Goal: Information Seeking & Learning: Check status

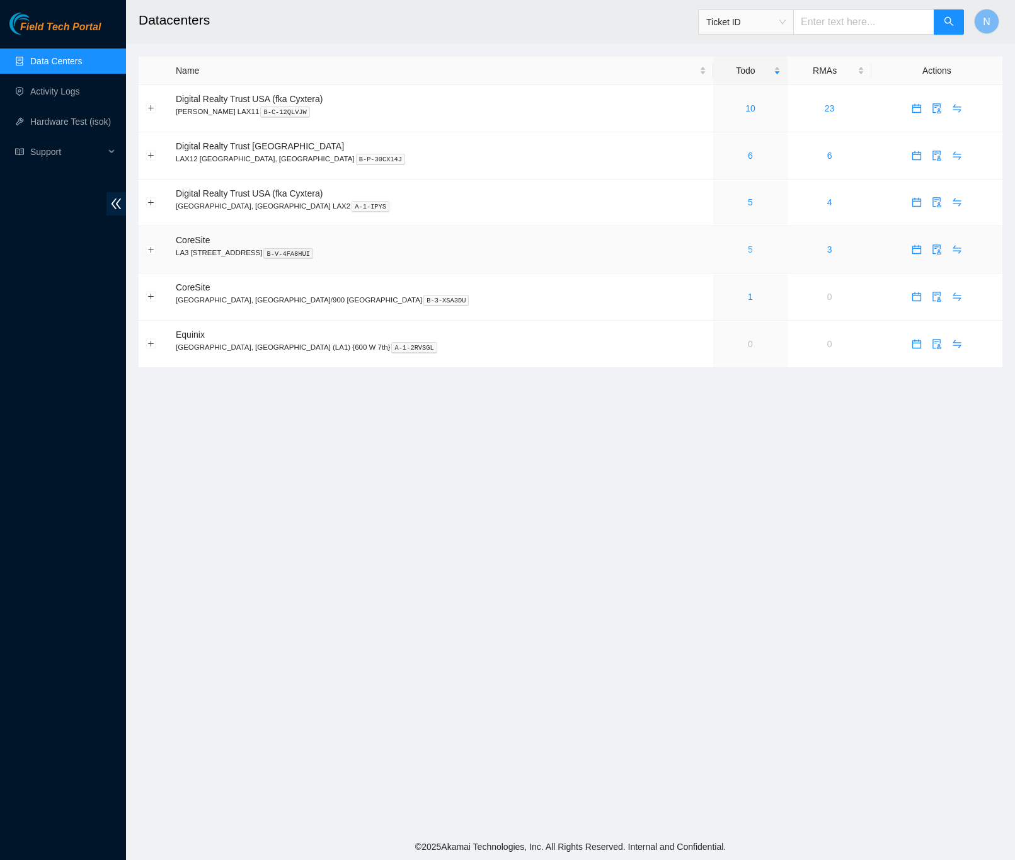
click at [748, 252] on link "5" at bounding box center [750, 249] width 5 height 10
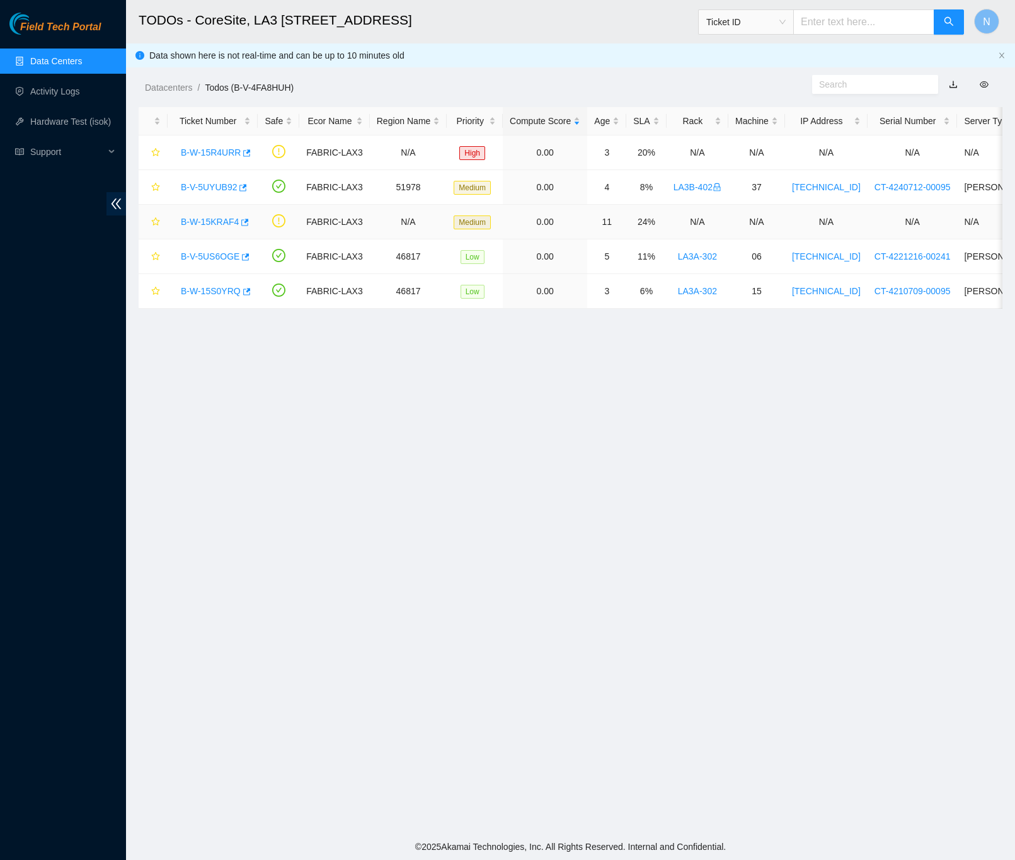
click at [219, 224] on link "B-W-15KRAF4" at bounding box center [210, 222] width 58 height 10
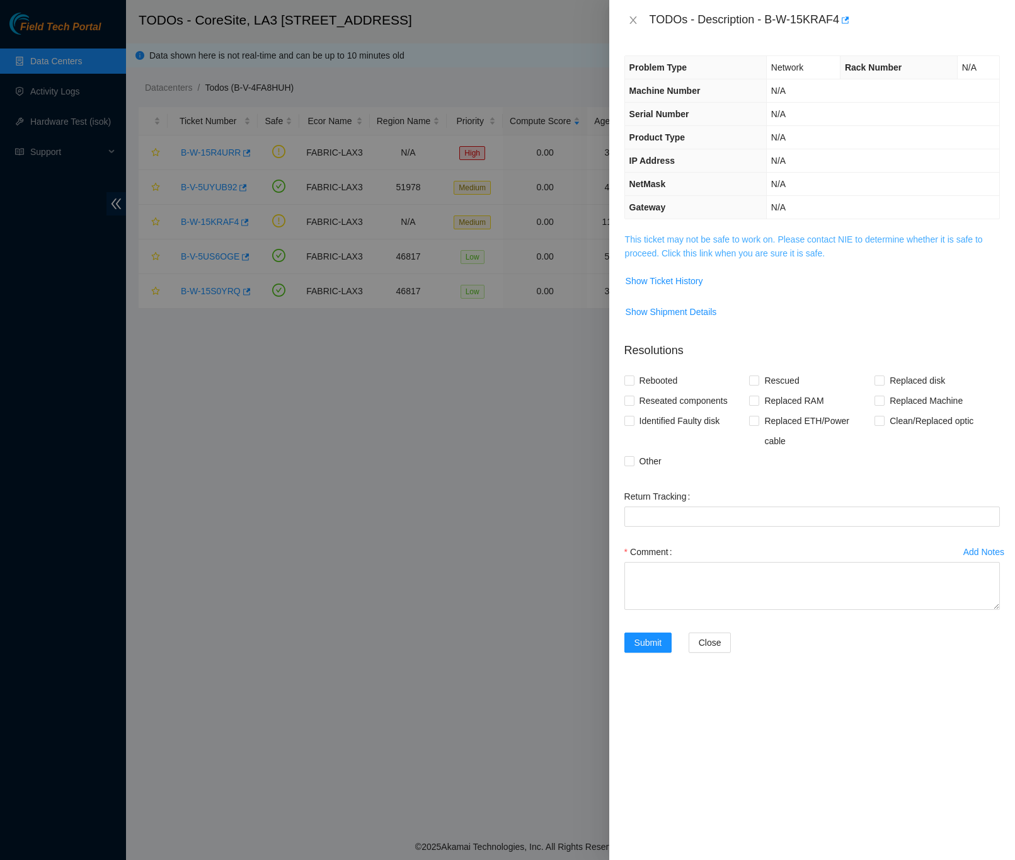
click at [741, 257] on link "This ticket may not be safe to work on. Please contact NIE to determine whether…" at bounding box center [804, 246] width 358 height 24
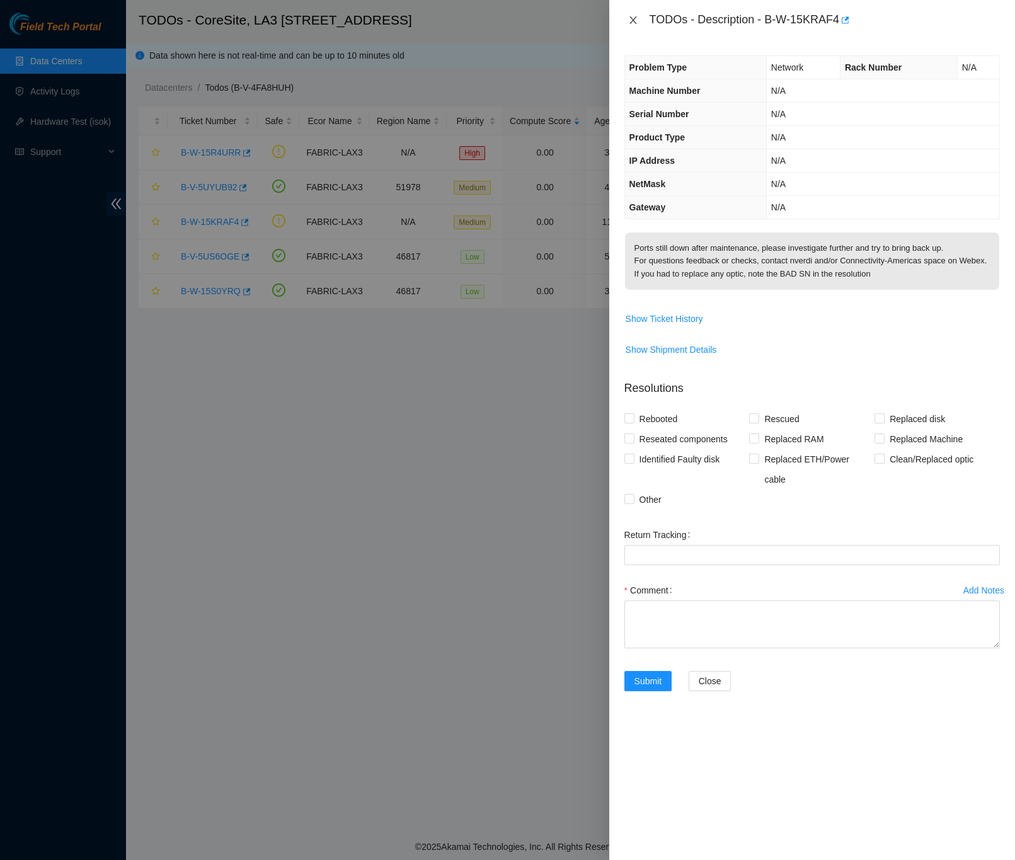
click at [635, 23] on icon "close" at bounding box center [632, 20] width 7 height 8
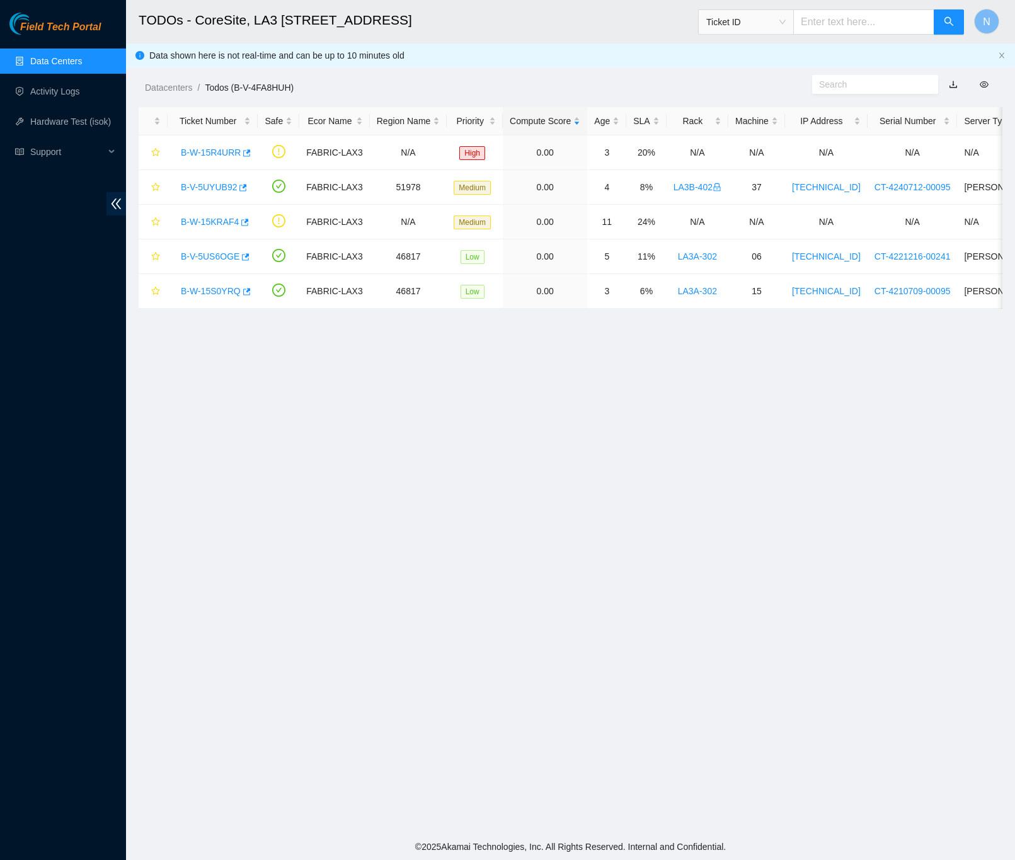
click at [72, 56] on link "Data Centers" at bounding box center [56, 61] width 52 height 10
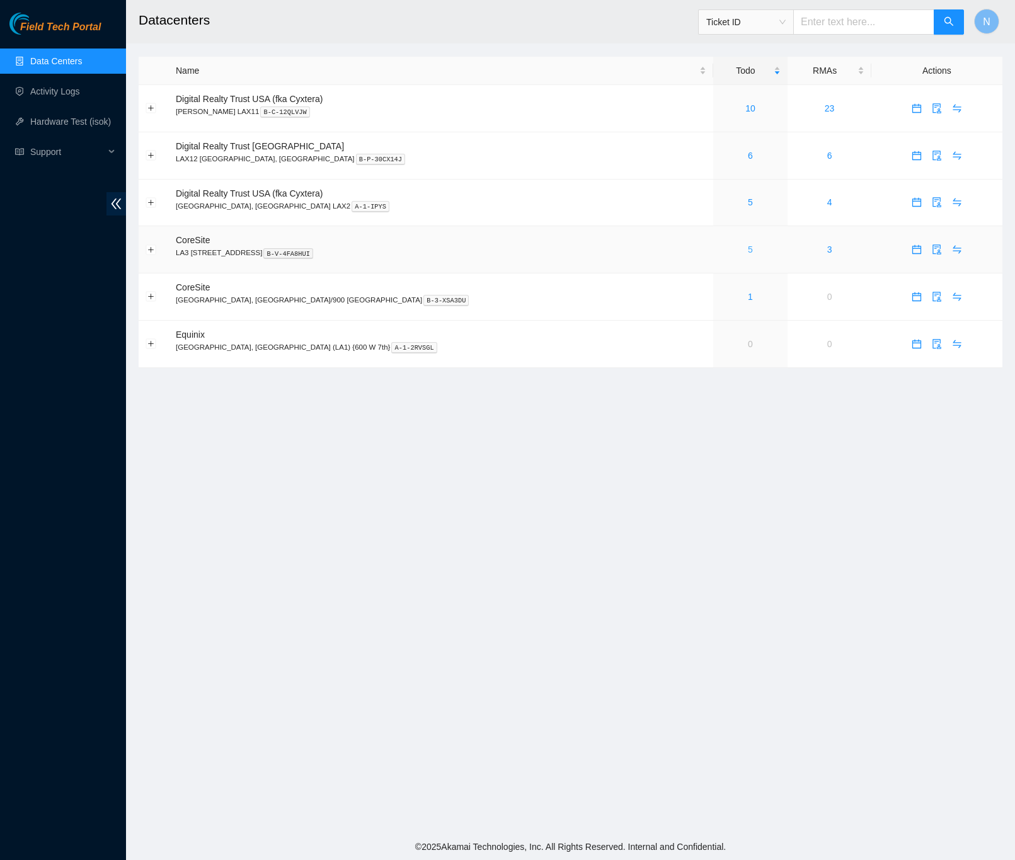
click at [748, 251] on link "5" at bounding box center [750, 249] width 5 height 10
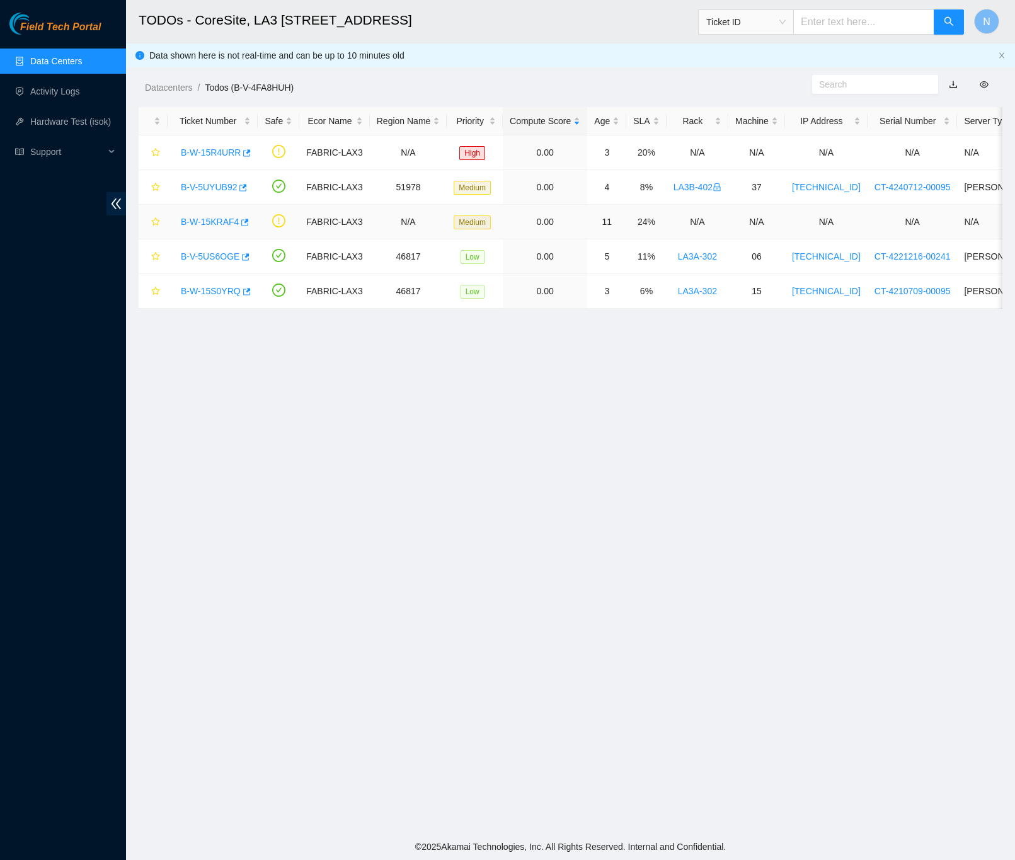
click at [215, 223] on link "B-W-15KRAF4" at bounding box center [210, 222] width 58 height 10
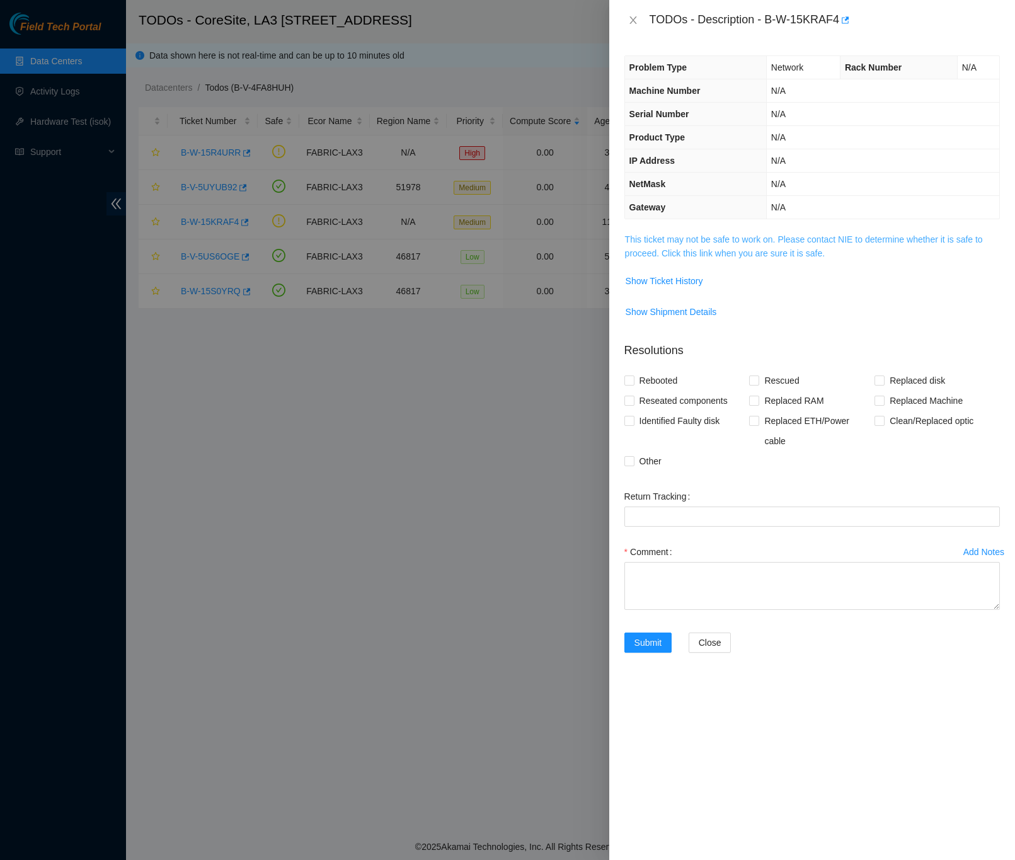
click at [684, 258] on link "This ticket may not be safe to work on. Please contact NIE to determine whether…" at bounding box center [804, 246] width 358 height 24
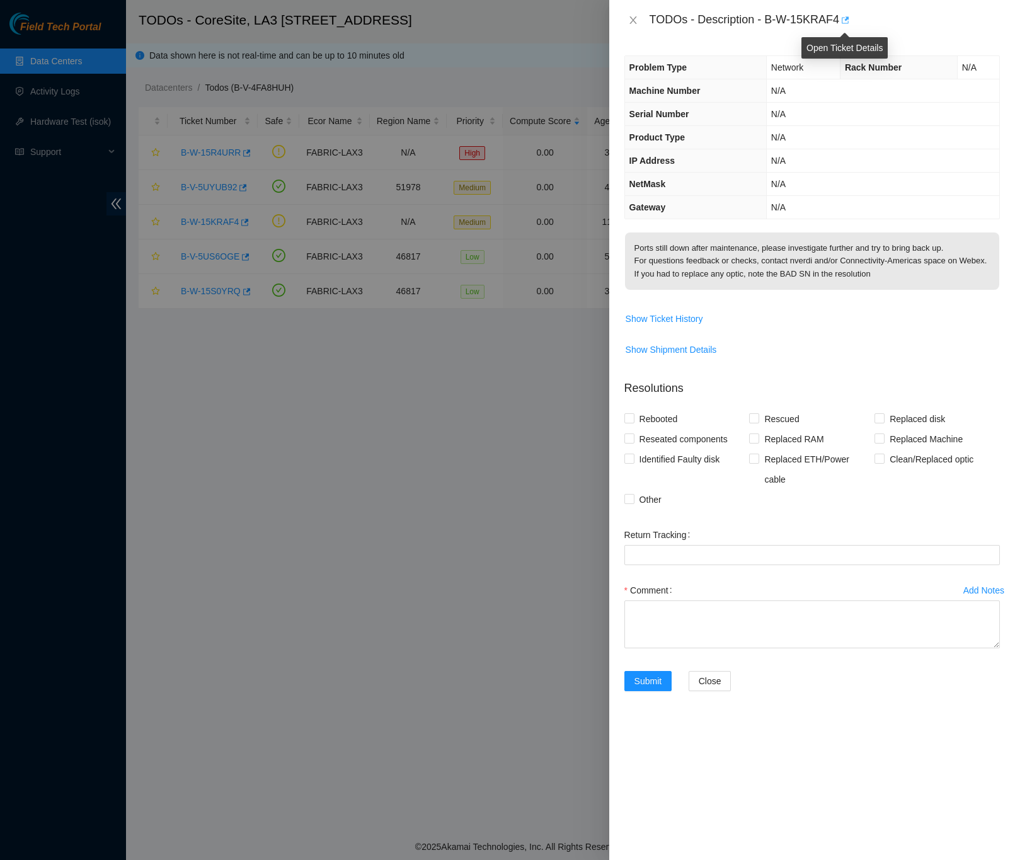
click at [843, 21] on icon "button" at bounding box center [844, 20] width 9 height 9
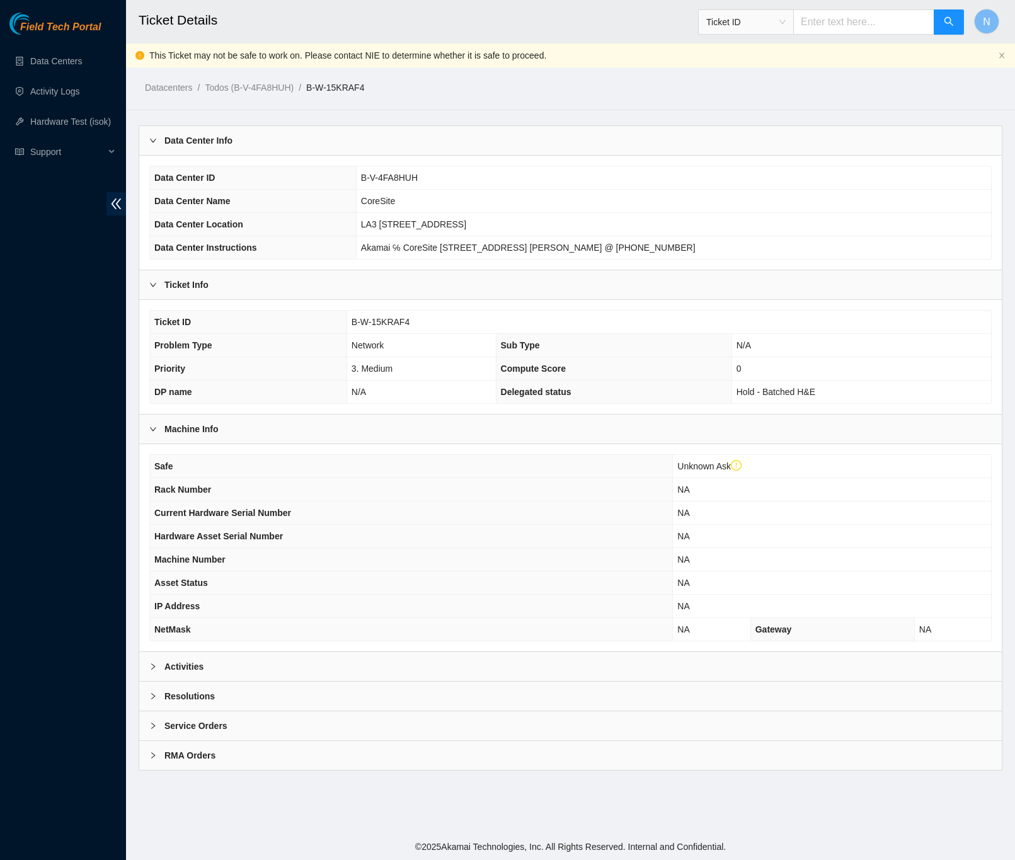
click at [191, 673] on b "Activities" at bounding box center [183, 667] width 39 height 14
